Goal: Transaction & Acquisition: Purchase product/service

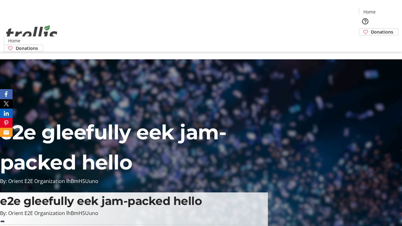
click at [371, 29] on span "Donations" at bounding box center [382, 32] width 22 height 7
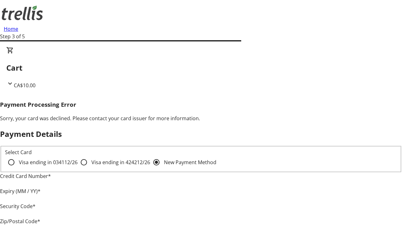
click at [78, 168] on input "Visa ending in 4242 12/26" at bounding box center [84, 162] width 13 height 13
radio input "true"
